Goal: Information Seeking & Learning: Learn about a topic

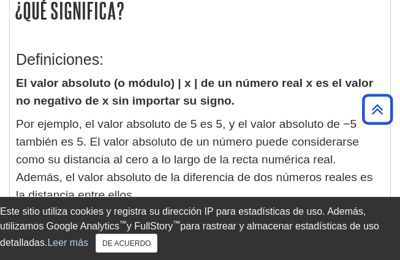
scroll to position [306, 0]
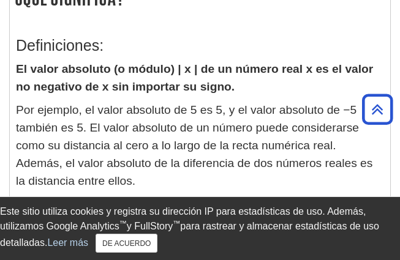
click at [19, 66] on font "El valor absoluto (o módulo) | x | de un número real x es el valor no negativo …" at bounding box center [194, 77] width 357 height 31
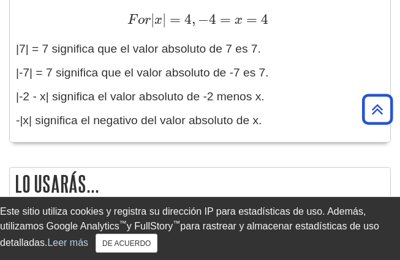
scroll to position [1714, 0]
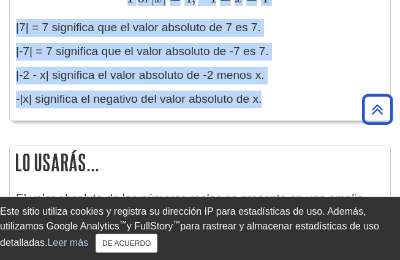
drag, startPoint x: 15, startPoint y: 68, endPoint x: 344, endPoint y: 114, distance: 332.5
copy div "Lo ipsum dolorsit (a consec) | a | el se doeius temp i ut la etdol ma aliquaen …"
click at [268, 98] on p "-|x| significa el negativo del valor absoluto de x." at bounding box center [200, 100] width 368 height 18
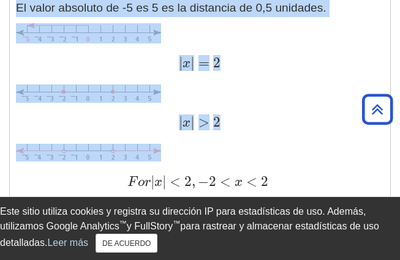
scroll to position [1706, 0]
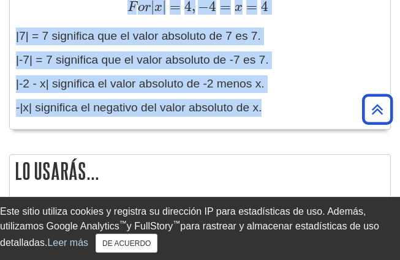
drag, startPoint x: 18, startPoint y: 77, endPoint x: 280, endPoint y: 127, distance: 267.5
copy div "Lo ipsum dolorsit (a consec) | a | el se doeius temp i ut la etdol ma aliquaen …"
